Goal: Task Accomplishment & Management: Manage account settings

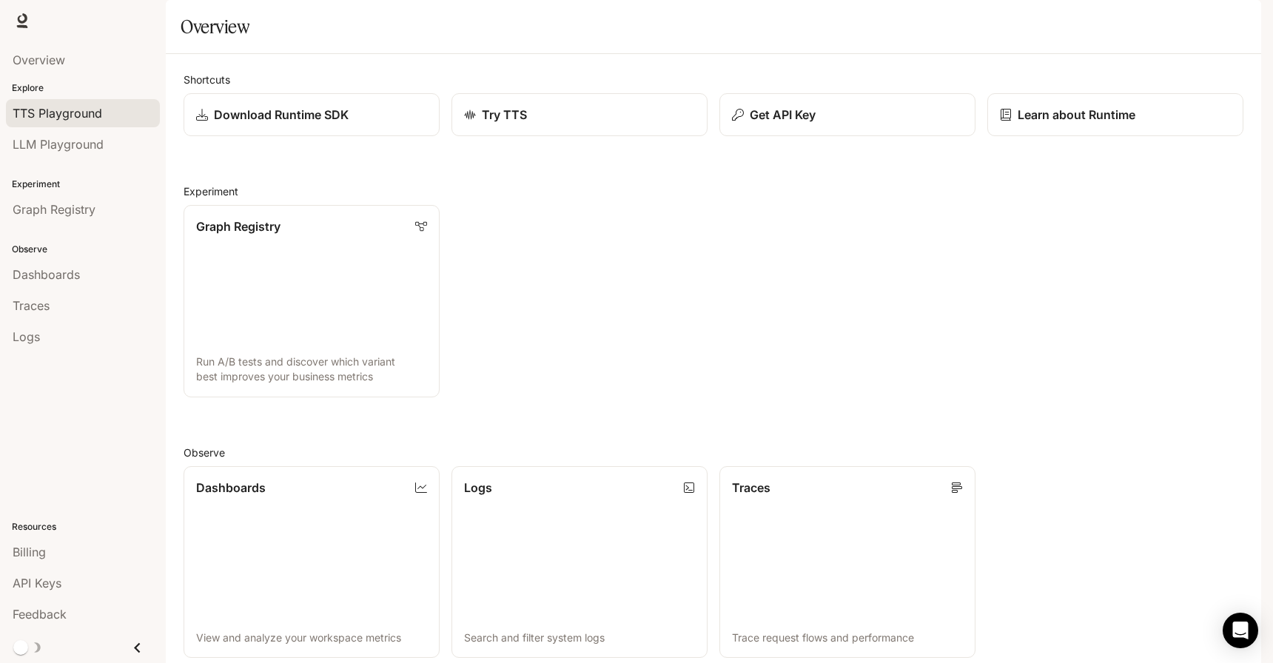
click at [58, 105] on span "TTS Playground" at bounding box center [58, 113] width 90 height 18
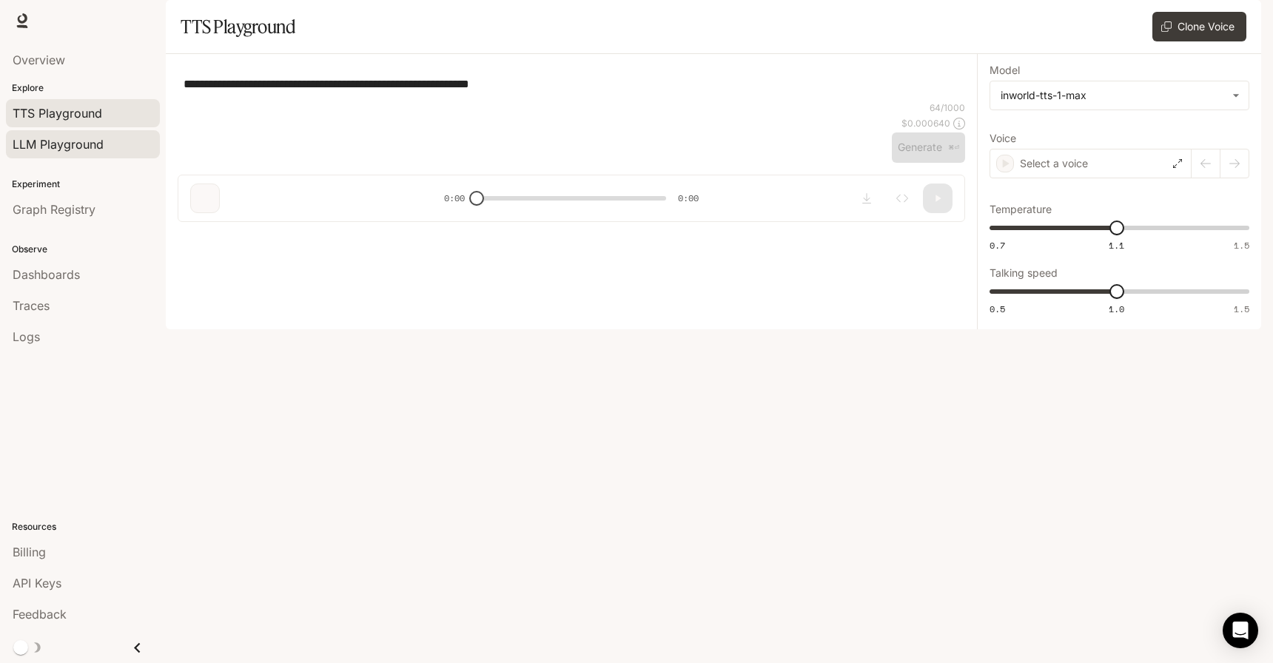
click at [68, 141] on span "LLM Playground" at bounding box center [58, 144] width 91 height 18
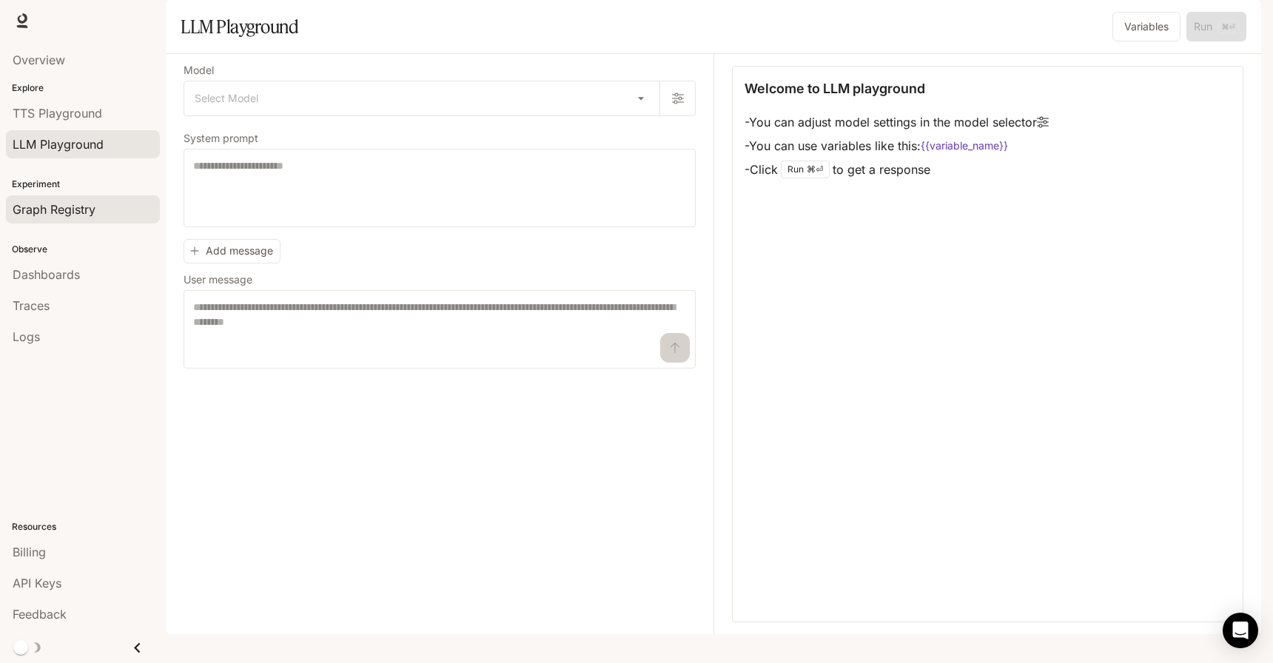
click at [82, 209] on span "Graph Registry" at bounding box center [54, 210] width 83 height 18
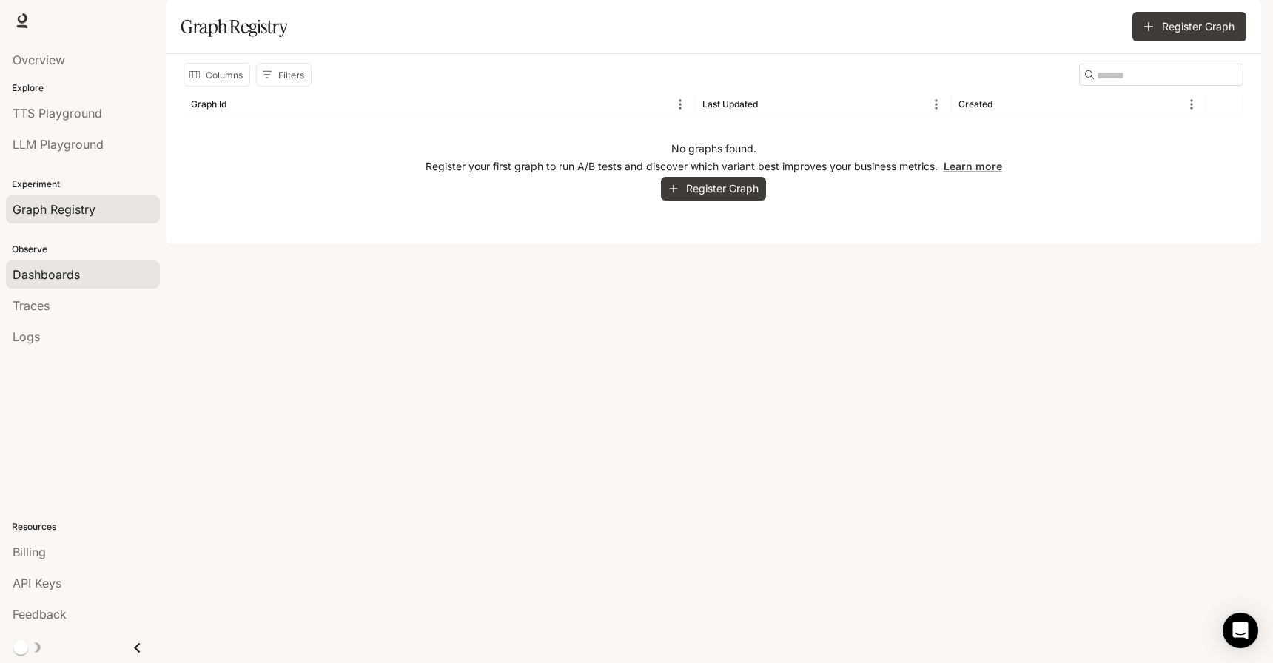
click at [92, 273] on div "Dashboards" at bounding box center [83, 275] width 141 height 18
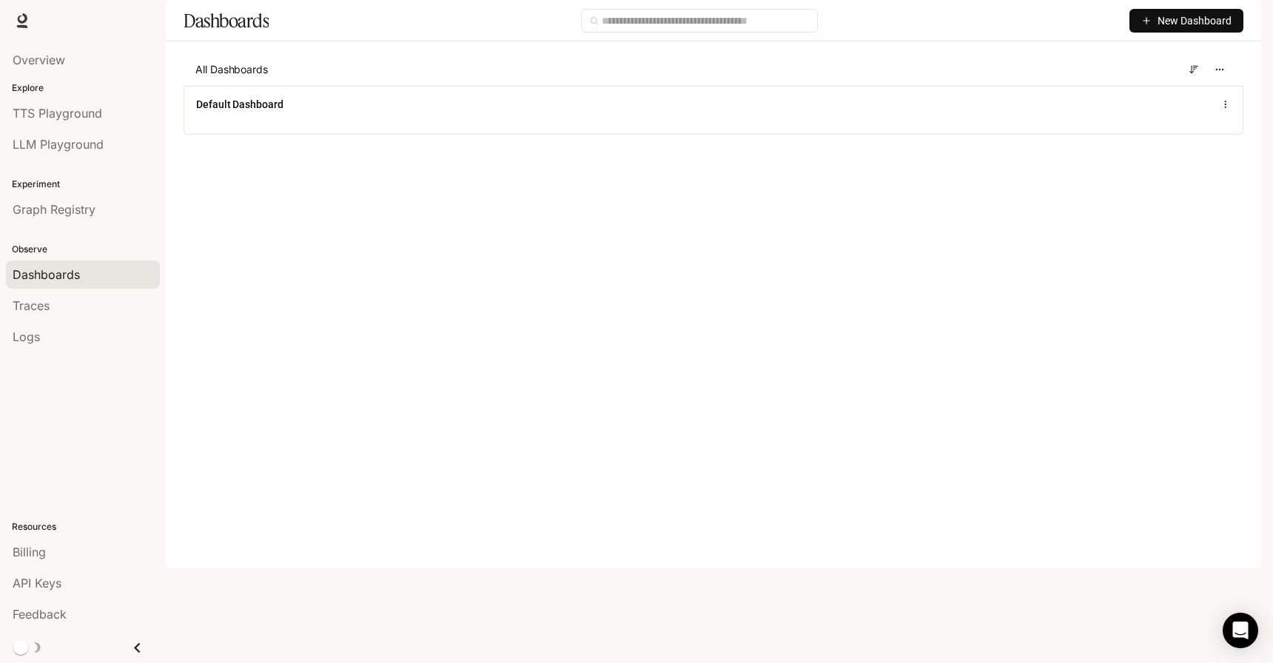
click at [73, 98] on li "TTS Playground" at bounding box center [83, 113] width 166 height 31
click at [73, 106] on span "TTS Playground" at bounding box center [58, 113] width 90 height 18
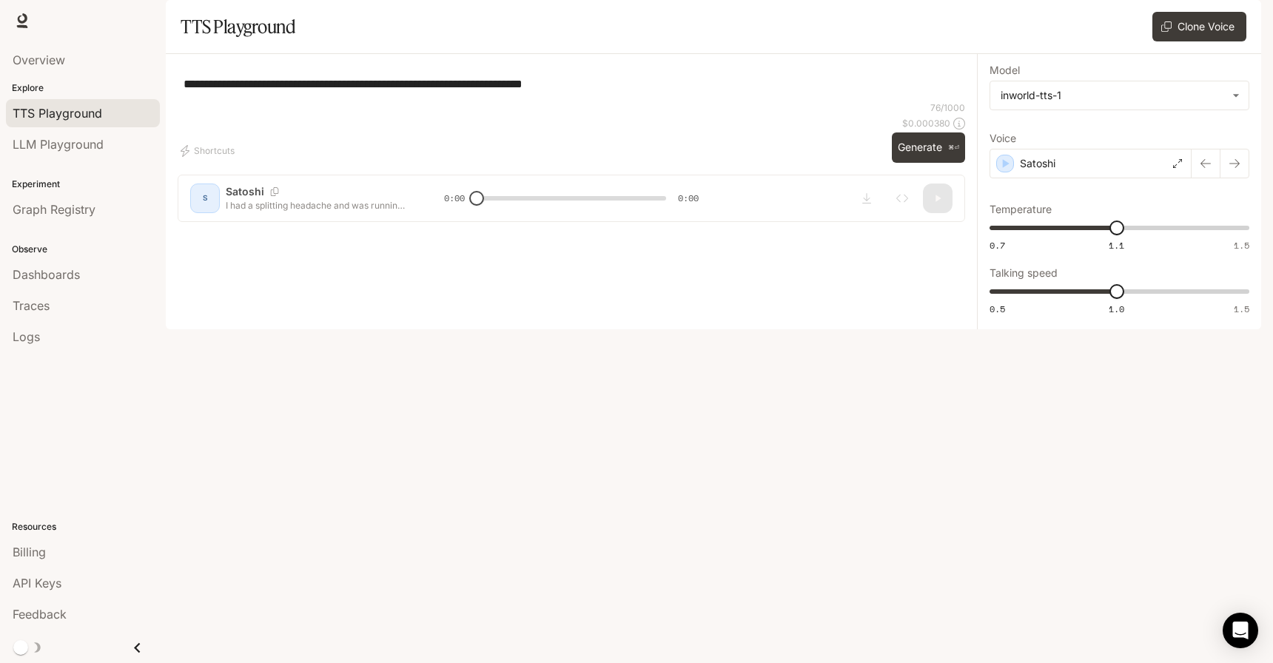
click at [78, 42] on div "Overview" at bounding box center [83, 59] width 166 height 37
click at [79, 53] on div "Overview" at bounding box center [83, 60] width 141 height 18
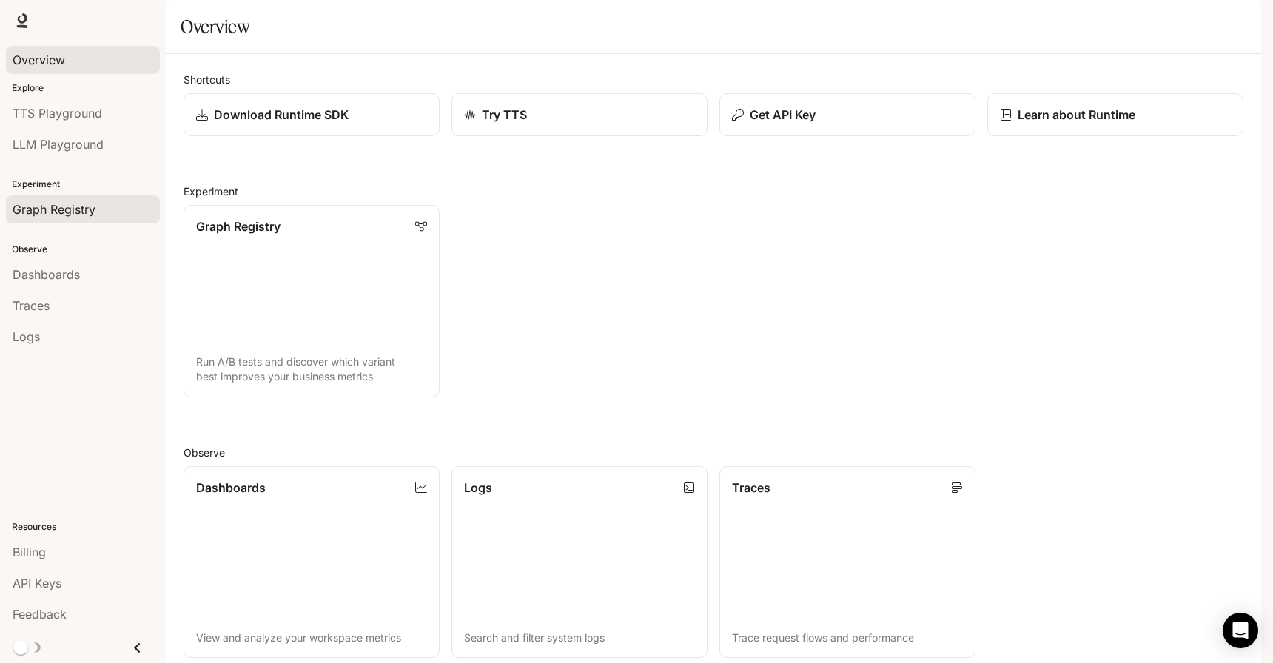
click at [83, 215] on span "Graph Registry" at bounding box center [54, 210] width 83 height 18
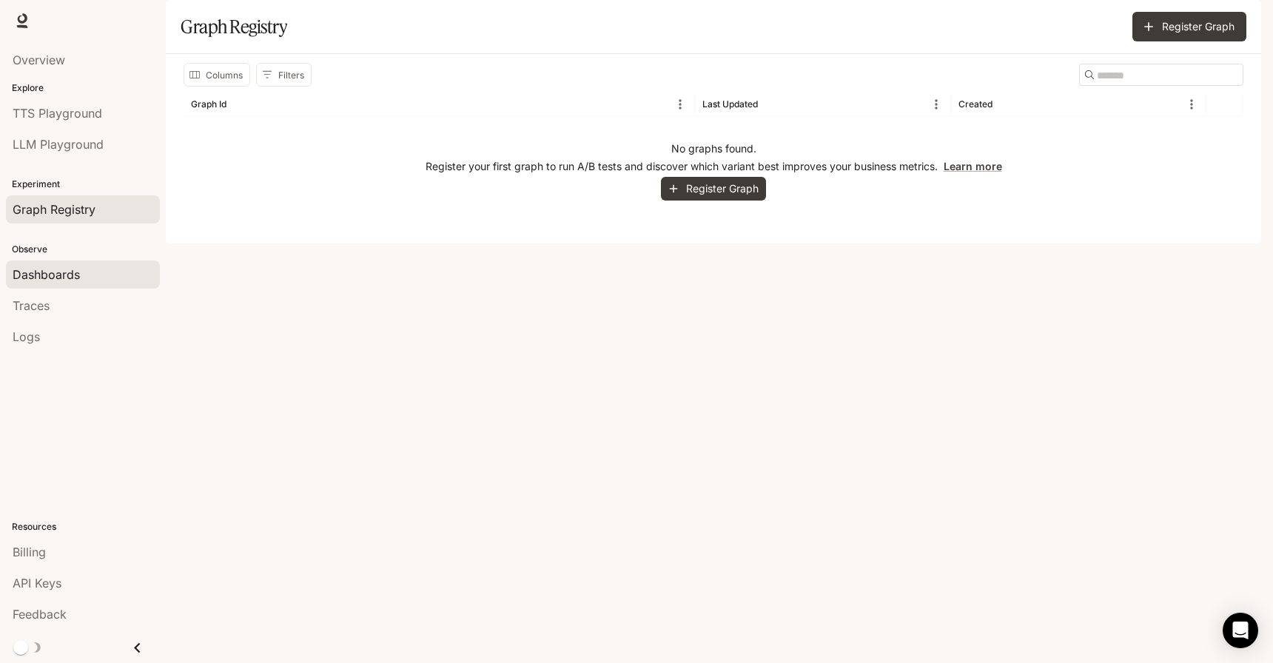
click at [90, 280] on div "Dashboards" at bounding box center [83, 275] width 141 height 18
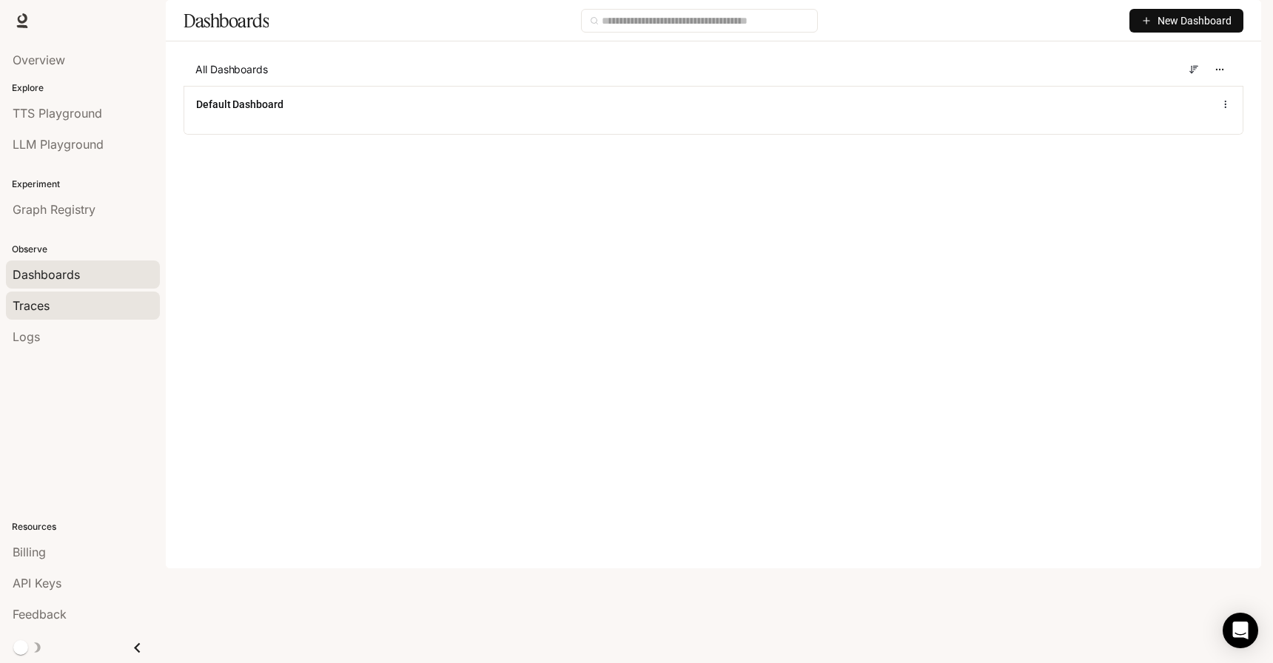
click at [93, 302] on div "Traces" at bounding box center [83, 306] width 141 height 18
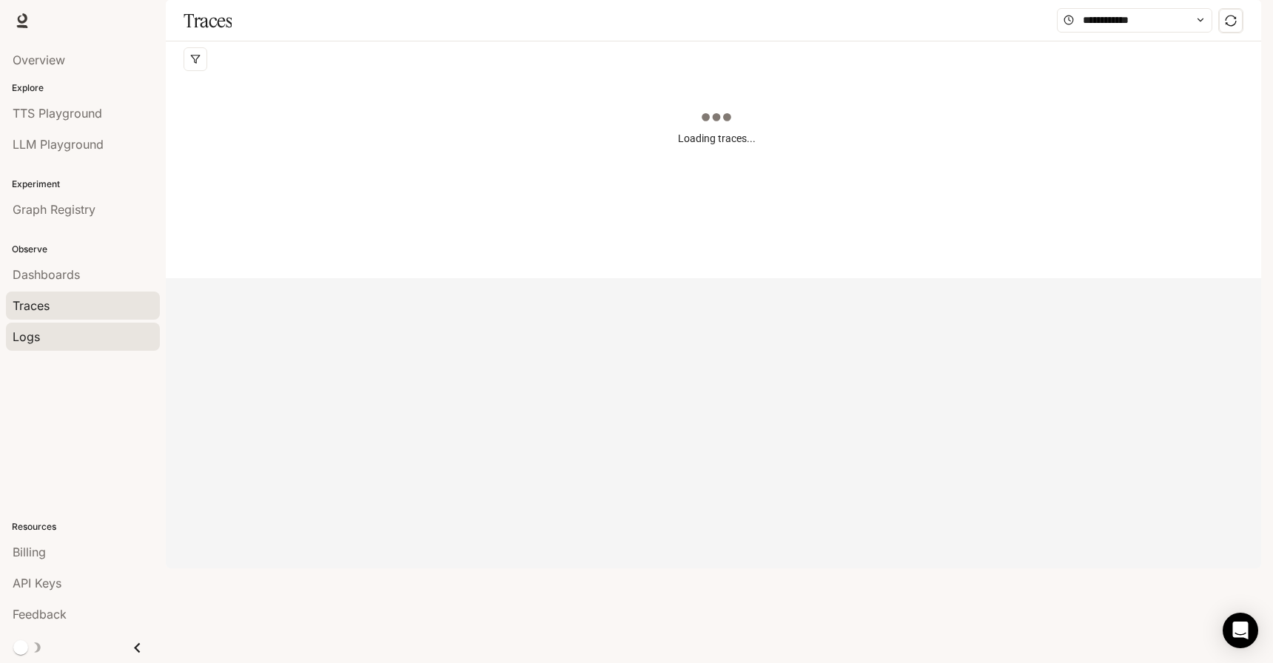
click at [94, 328] on div "Logs" at bounding box center [83, 337] width 141 height 18
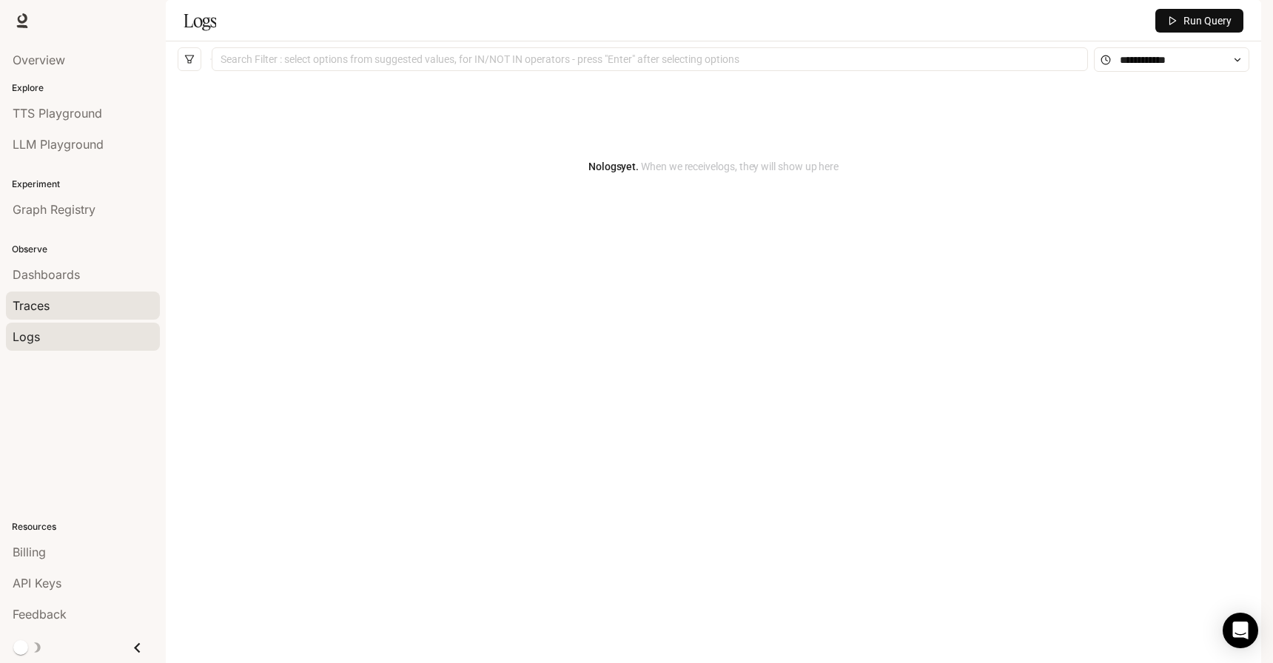
click at [87, 300] on div "Traces" at bounding box center [83, 306] width 141 height 18
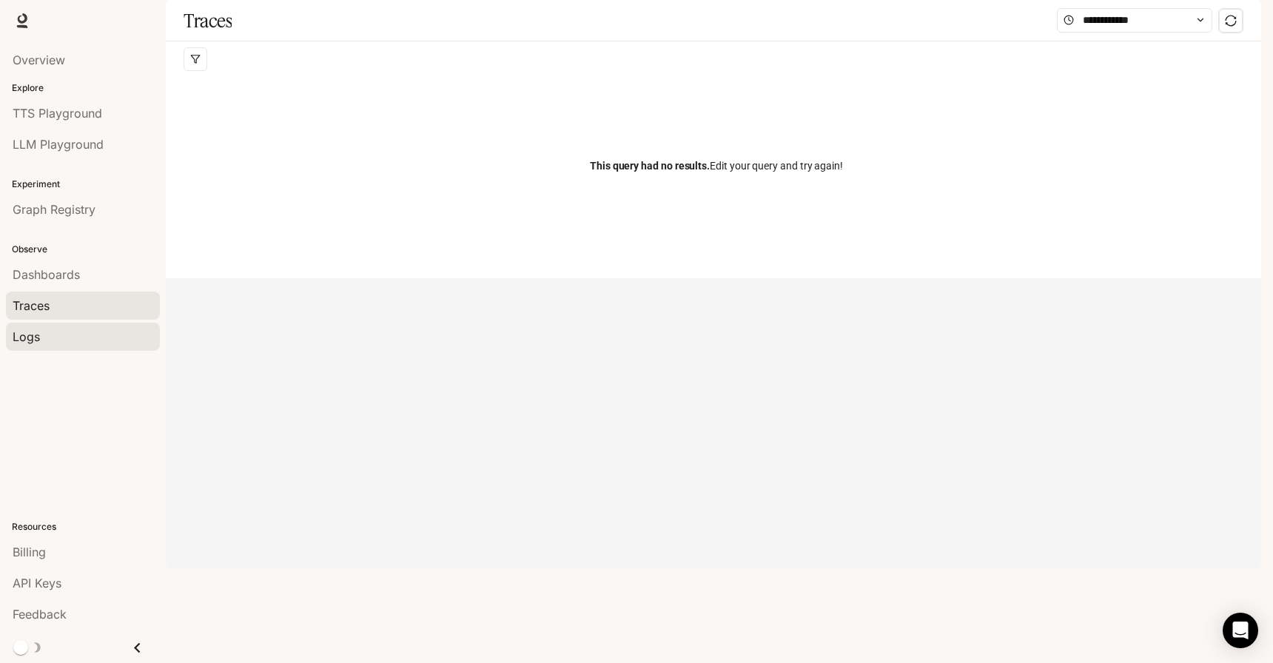
click at [91, 329] on div "Logs" at bounding box center [83, 337] width 141 height 18
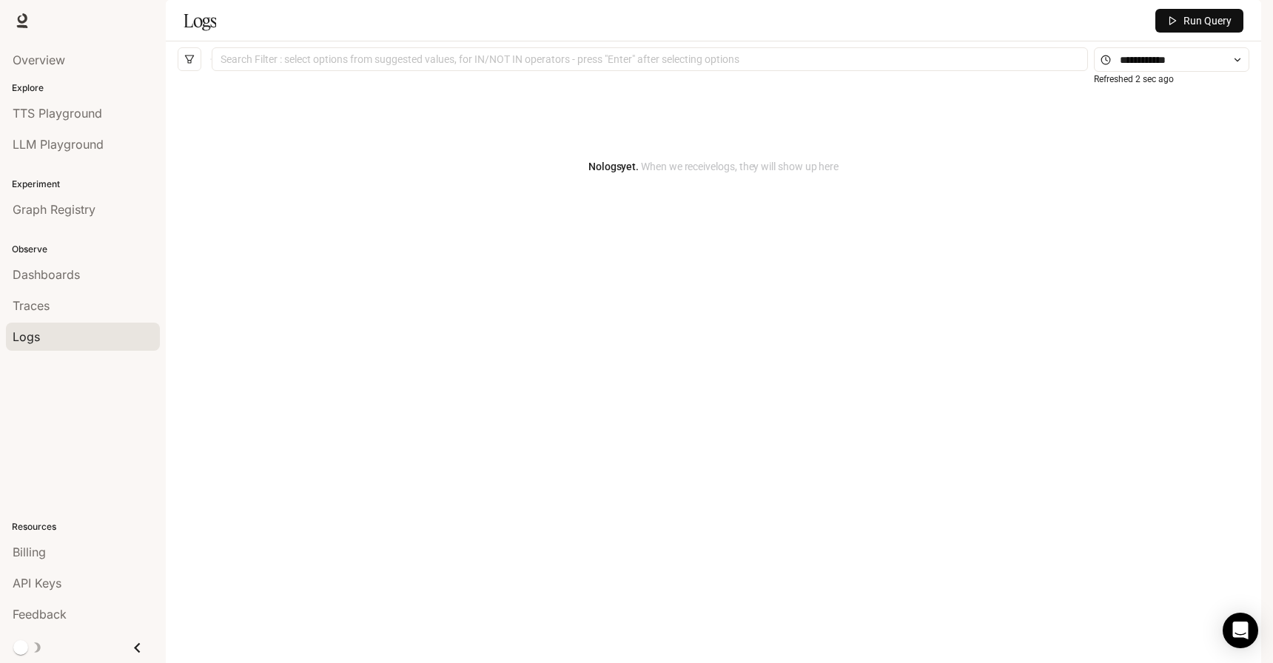
click at [1205, 29] on span "Run Query" at bounding box center [1207, 21] width 48 height 16
click at [55, 554] on div "Billing" at bounding box center [83, 552] width 141 height 18
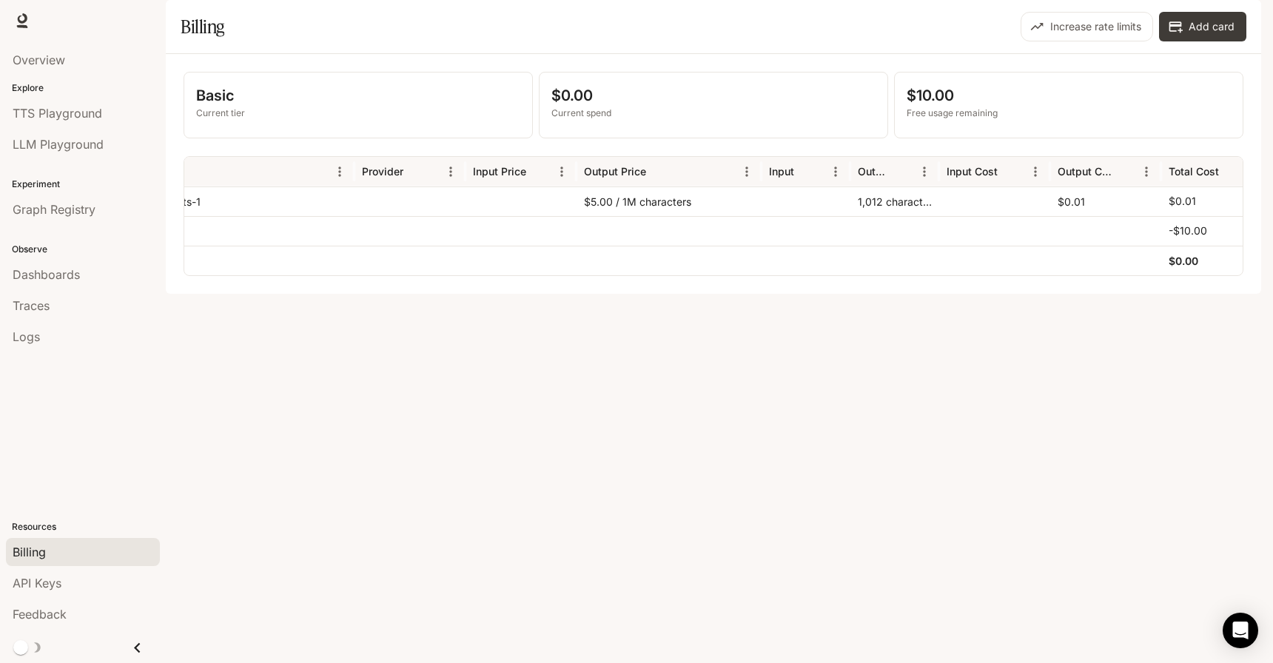
scroll to position [0, 152]
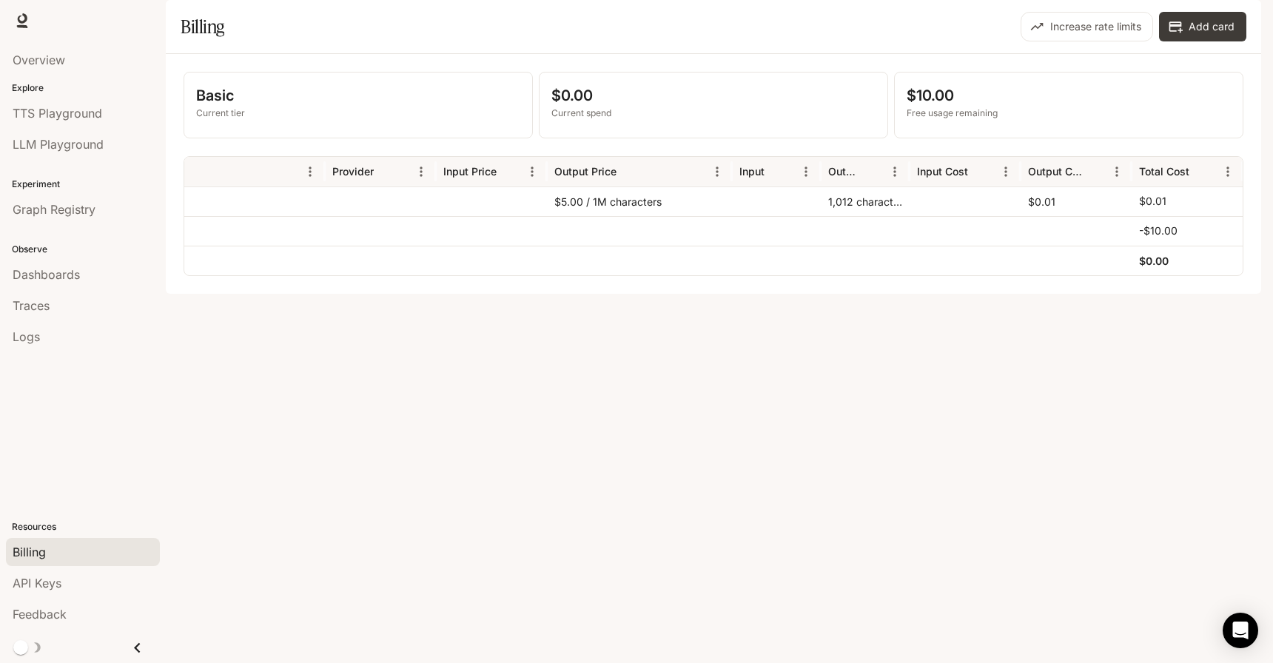
click at [855, 216] on div "1,012 characters" at bounding box center [865, 201] width 89 height 30
drag, startPoint x: 855, startPoint y: 247, endPoint x: 804, endPoint y: 240, distance: 52.3
click at [804, 216] on div "TTS inworld-tts-1 $5.00 / 1M characters 1,012 characters $0.01 $0.01" at bounding box center [637, 201] width 1210 height 30
click at [971, 246] on div at bounding box center [964, 231] width 111 height 30
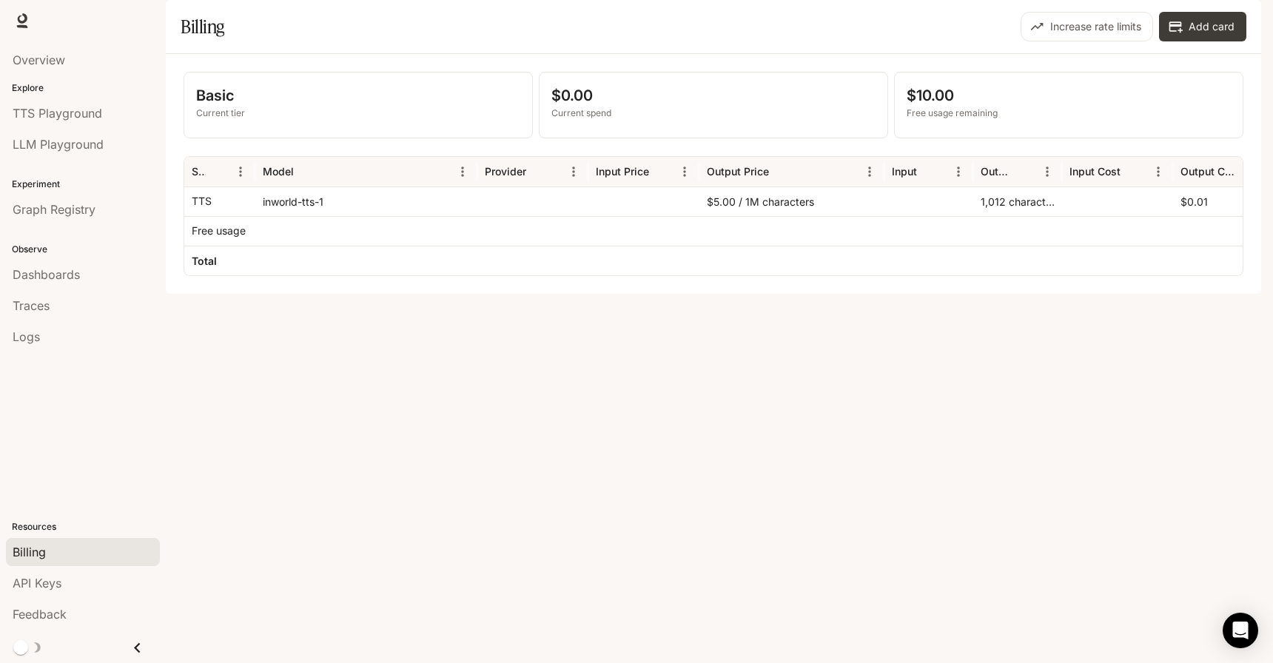
click at [966, 275] on div at bounding box center [928, 261] width 89 height 30
click at [894, 294] on div "Basic Current tier $0.00 Current spend $10.00 Free usage remaining Service Mode…" at bounding box center [713, 174] width 1095 height 240
